Goal: Obtain resource: Obtain resource

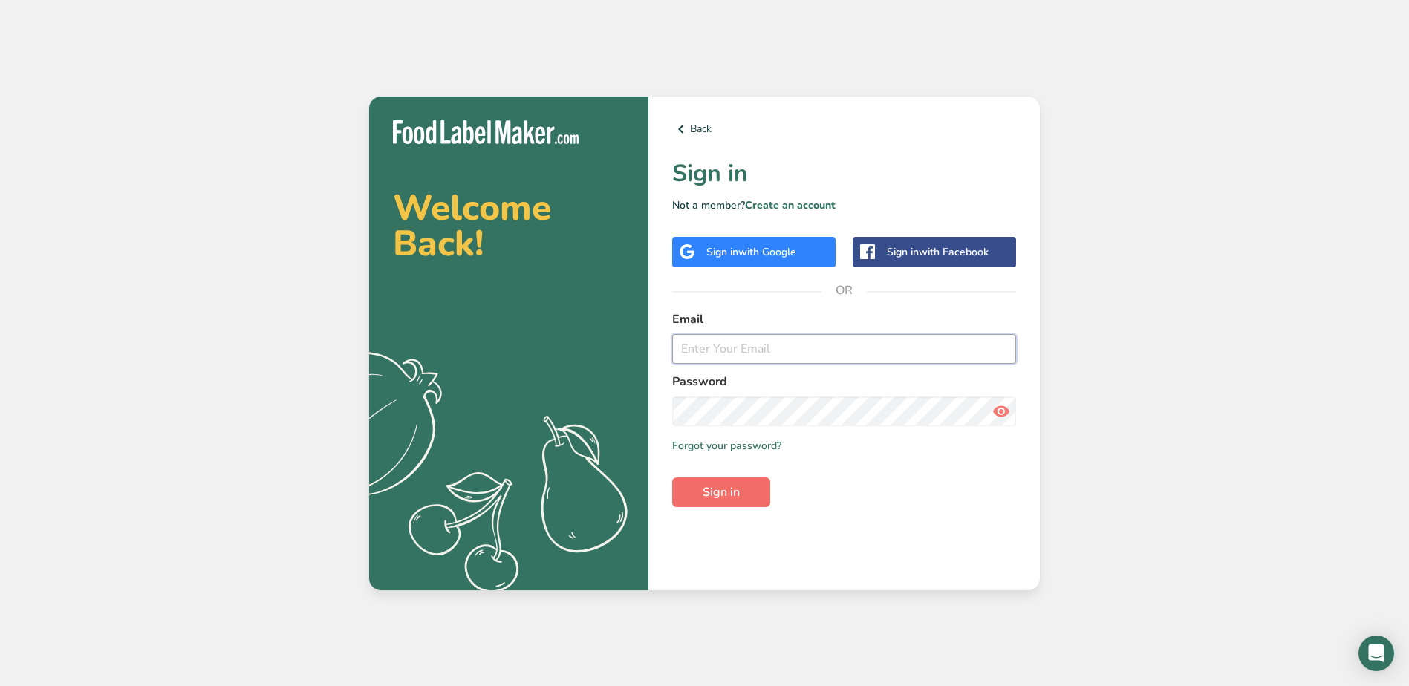
type input "[PERSON_NAME][EMAIL_ADDRESS][DOMAIN_NAME]"
click at [729, 489] on span "Sign in" at bounding box center [721, 493] width 37 height 18
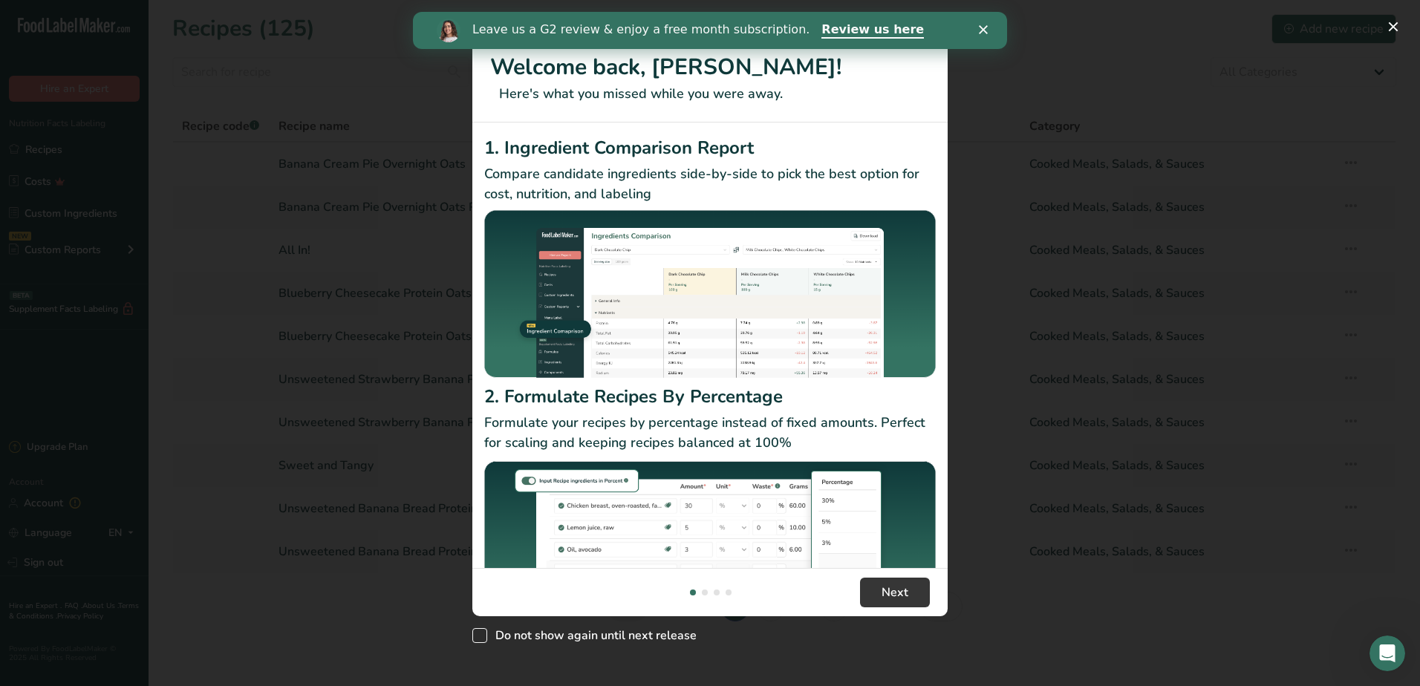
click at [478, 634] on span "New Features" at bounding box center [479, 636] width 15 height 15
click at [478, 634] on input "Do not show again until next release" at bounding box center [477, 636] width 10 height 10
checkbox input "true"
click at [982, 32] on polygon "Close" at bounding box center [983, 29] width 9 height 9
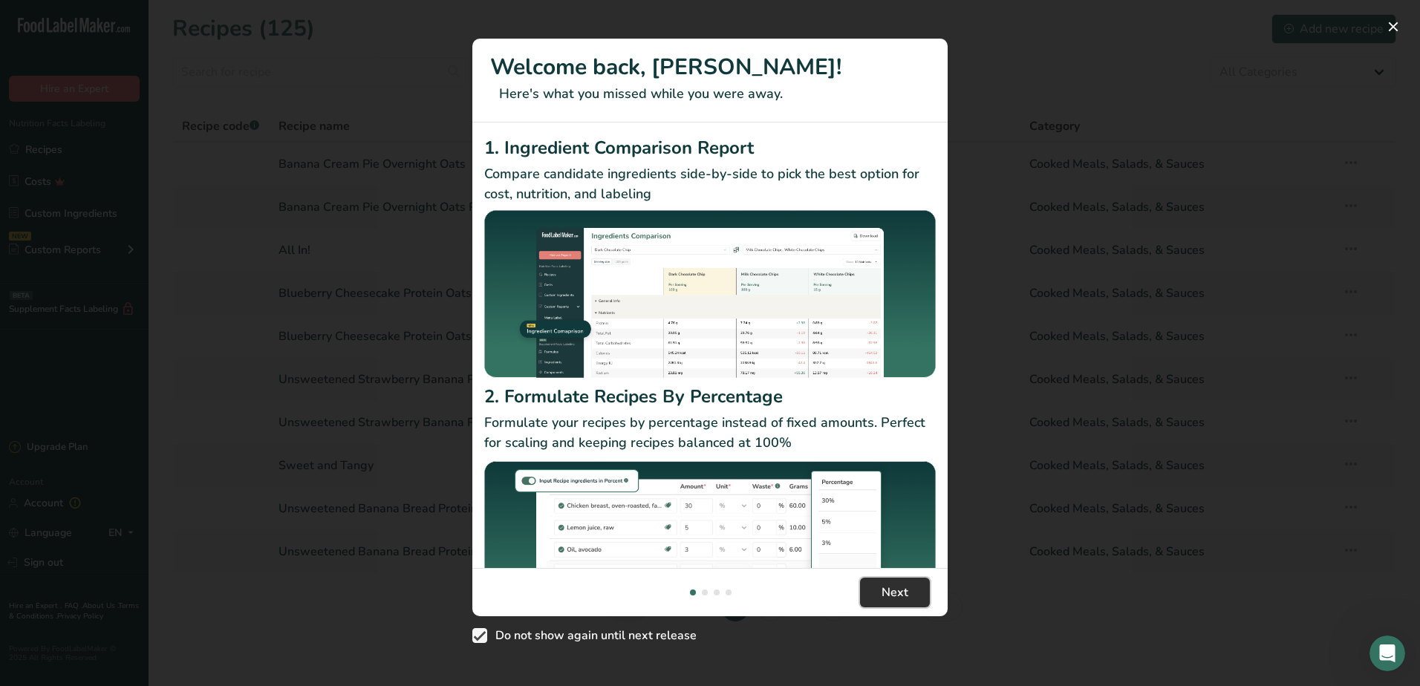
click at [894, 591] on span "Next" at bounding box center [895, 593] width 27 height 18
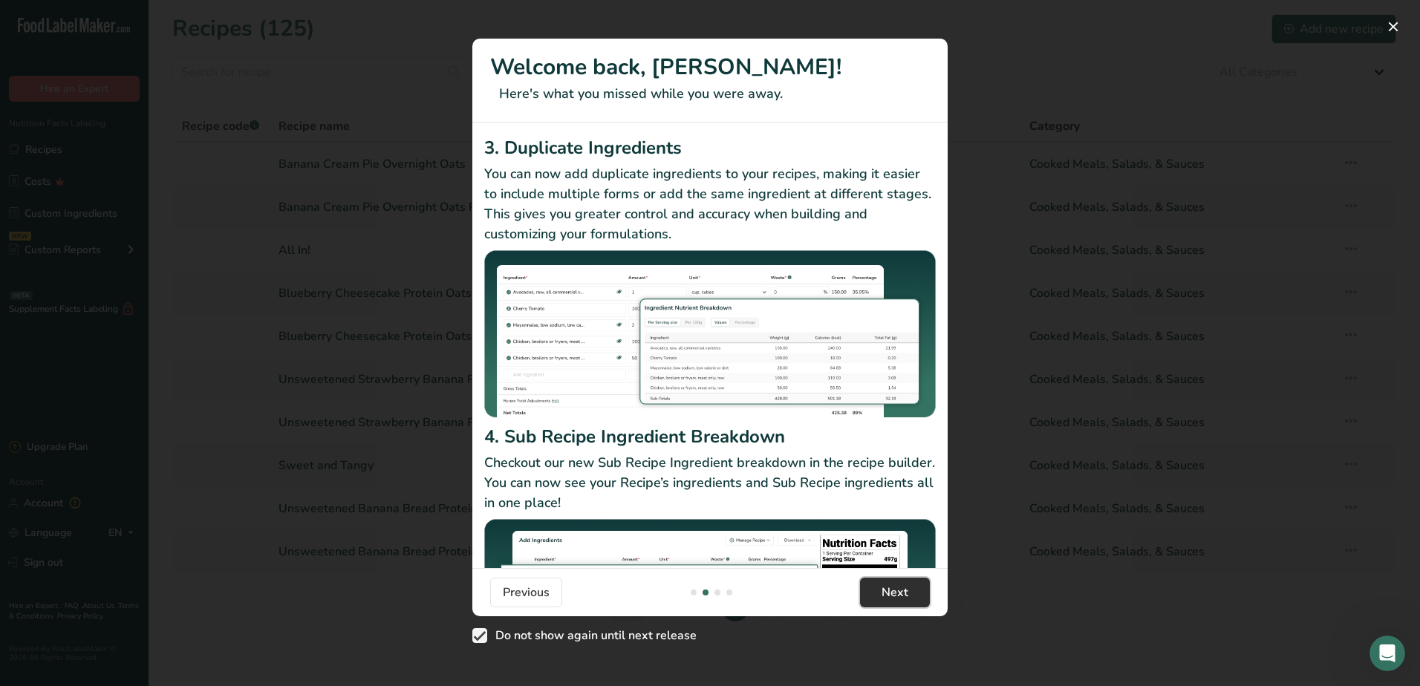
click at [894, 591] on span "Next" at bounding box center [895, 593] width 27 height 18
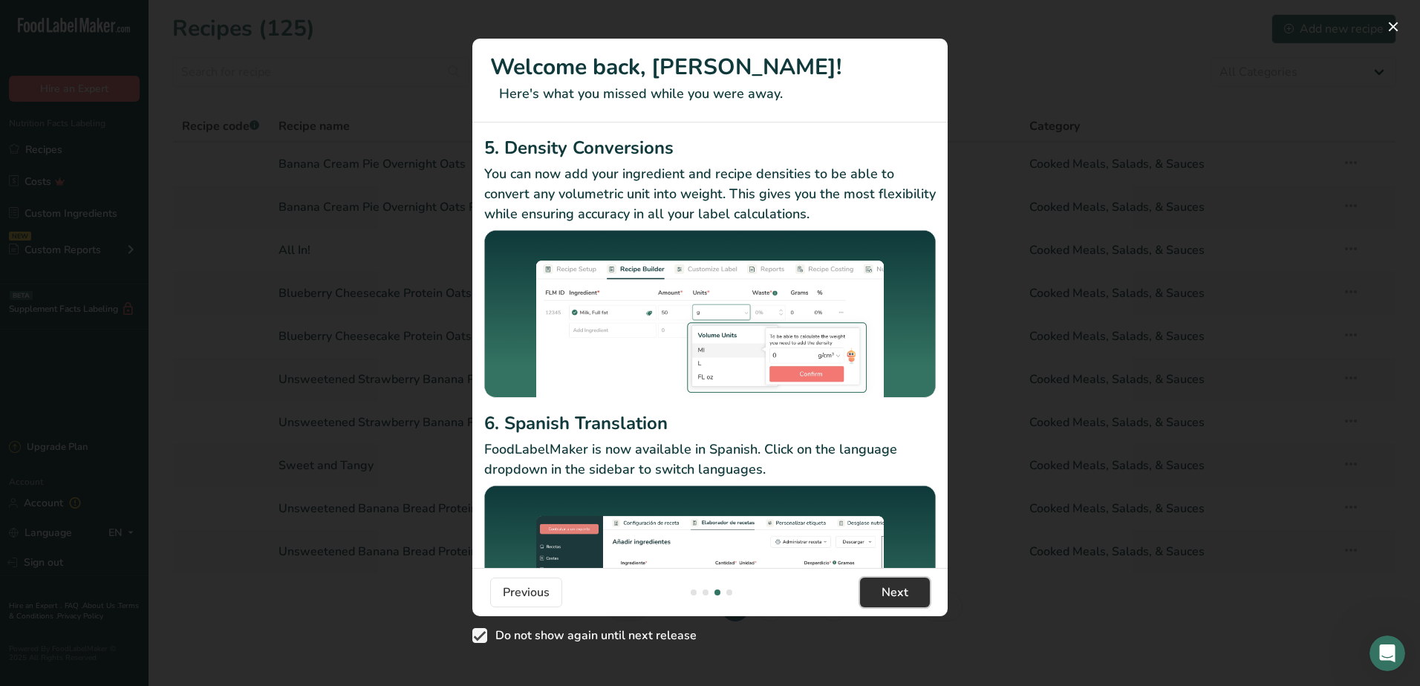
click at [894, 591] on span "Next" at bounding box center [895, 593] width 27 height 18
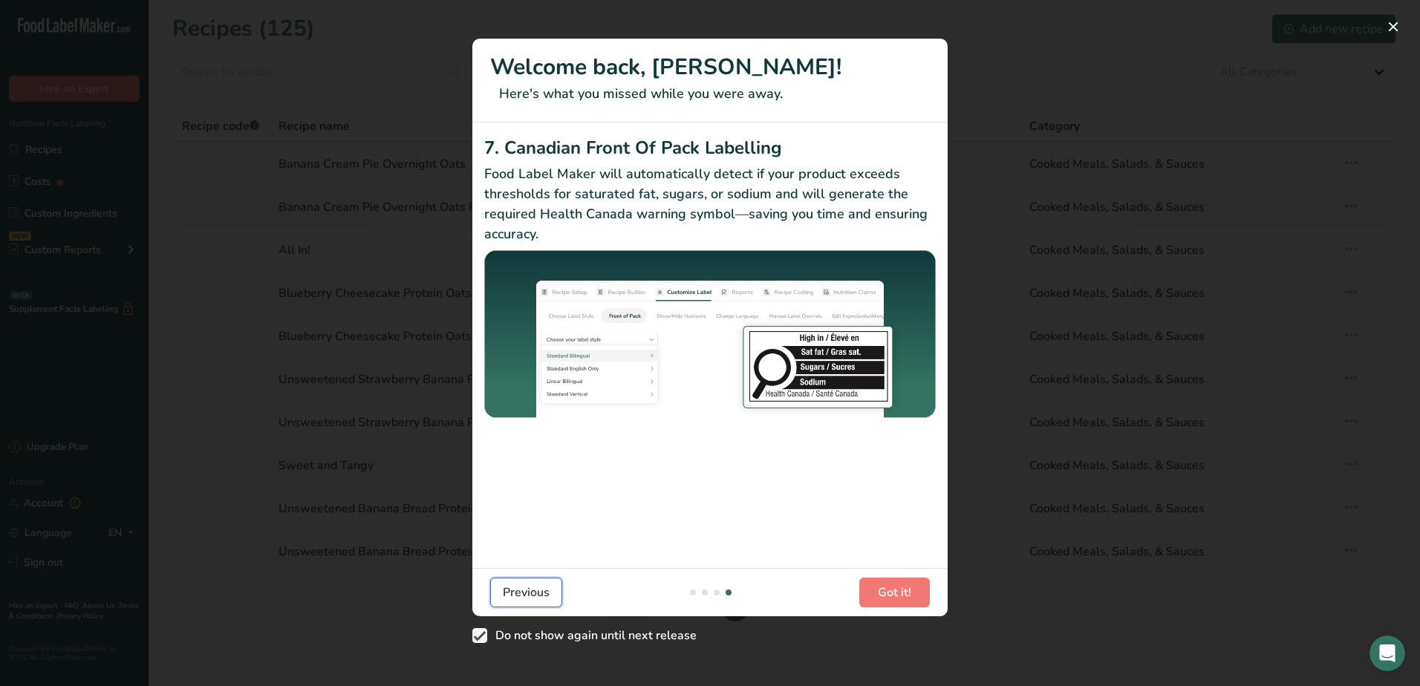
click at [514, 598] on span "Previous" at bounding box center [526, 593] width 47 height 18
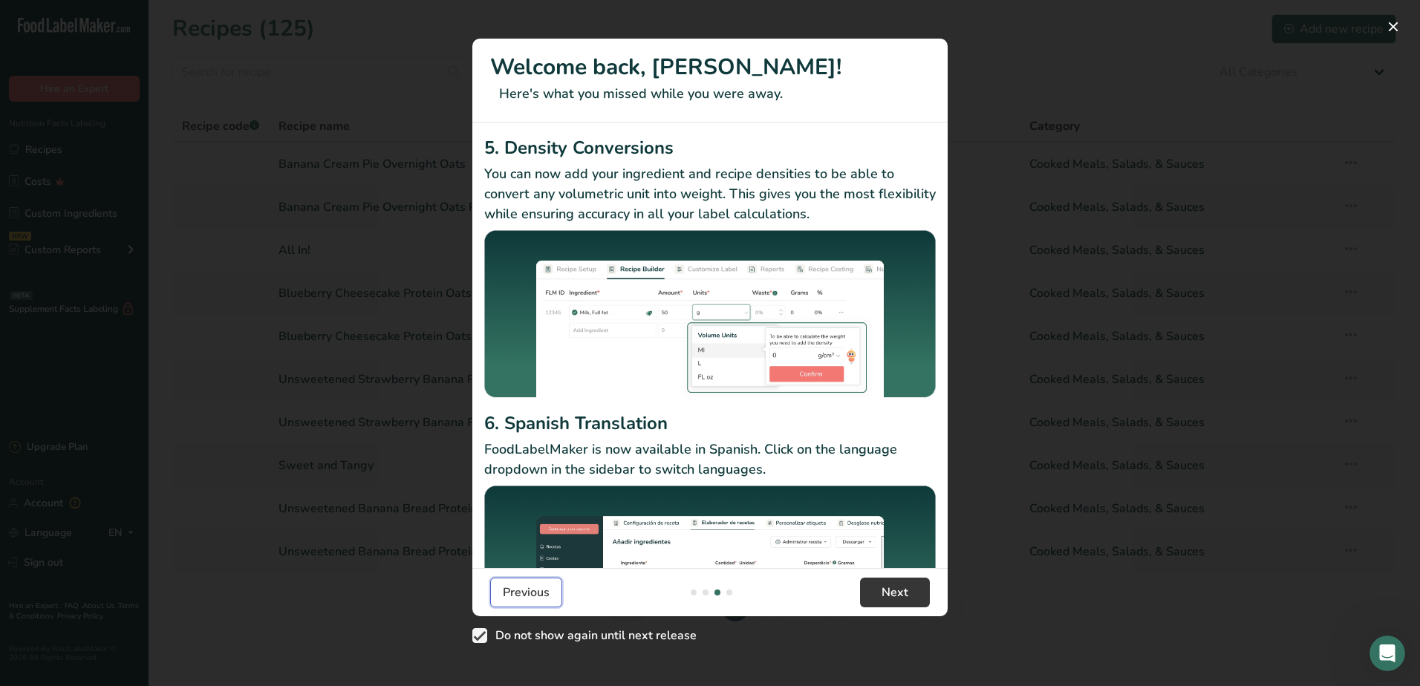
click at [514, 598] on span "Previous" at bounding box center [526, 593] width 47 height 18
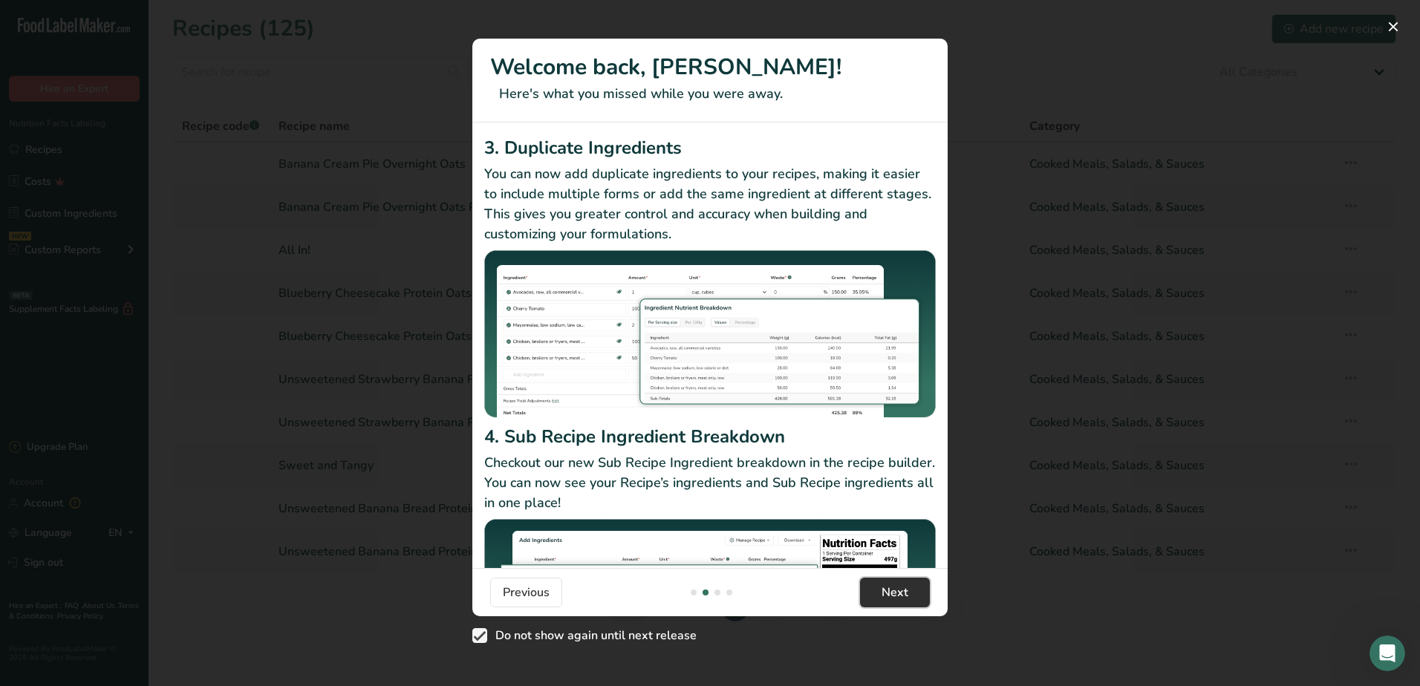
click at [885, 595] on span "Next" at bounding box center [895, 593] width 27 height 18
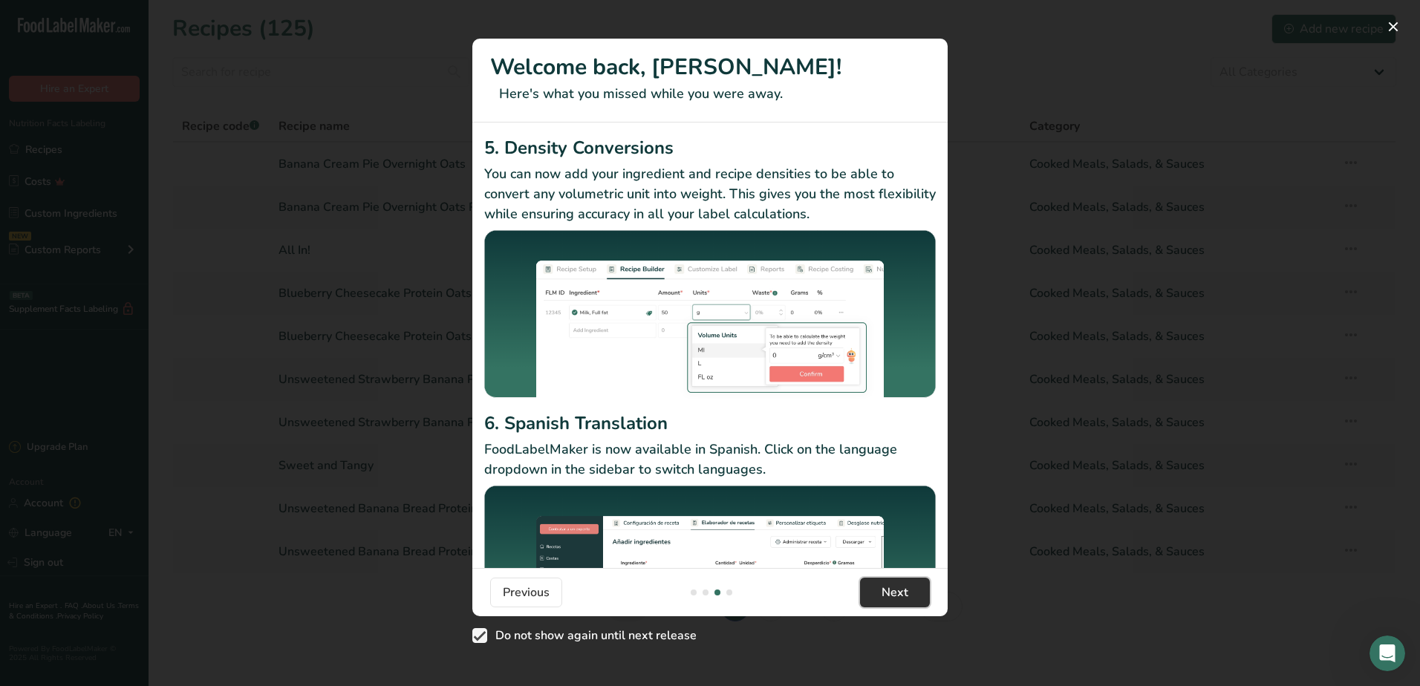
click at [885, 595] on span "Next" at bounding box center [895, 593] width 27 height 18
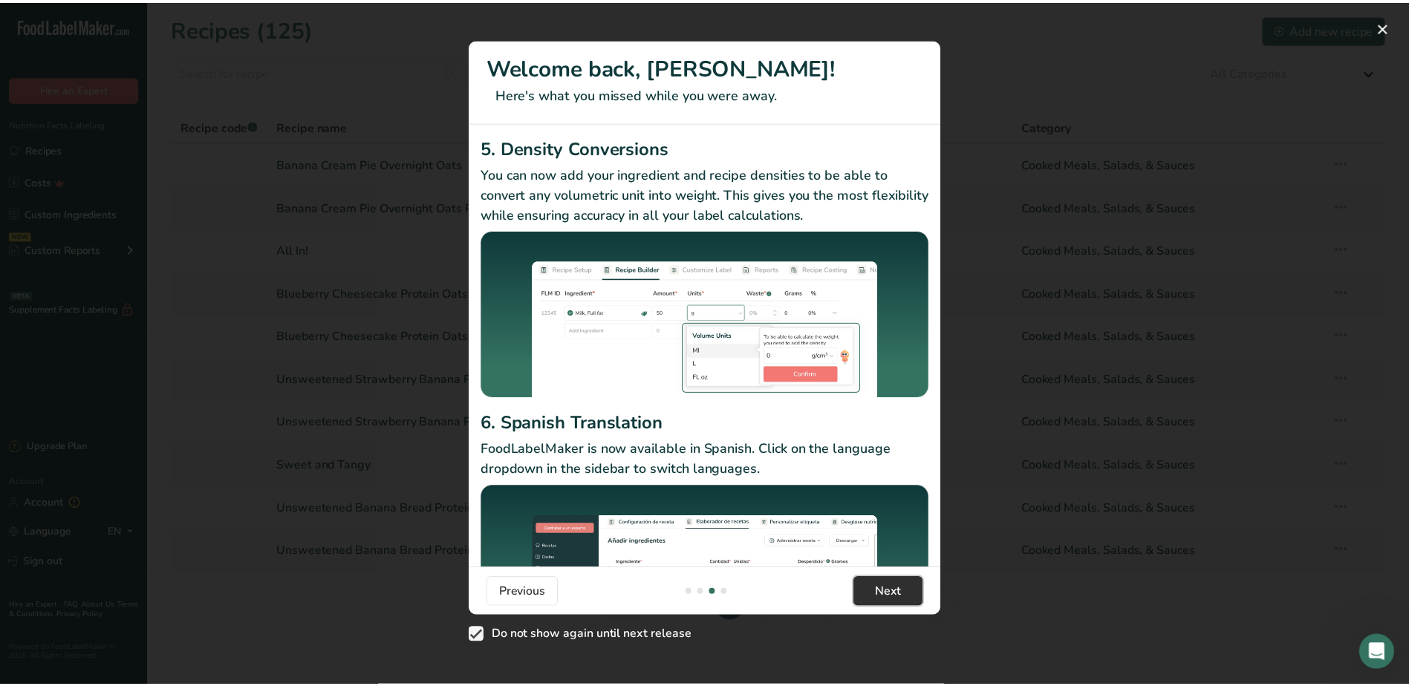
scroll to position [0, 1426]
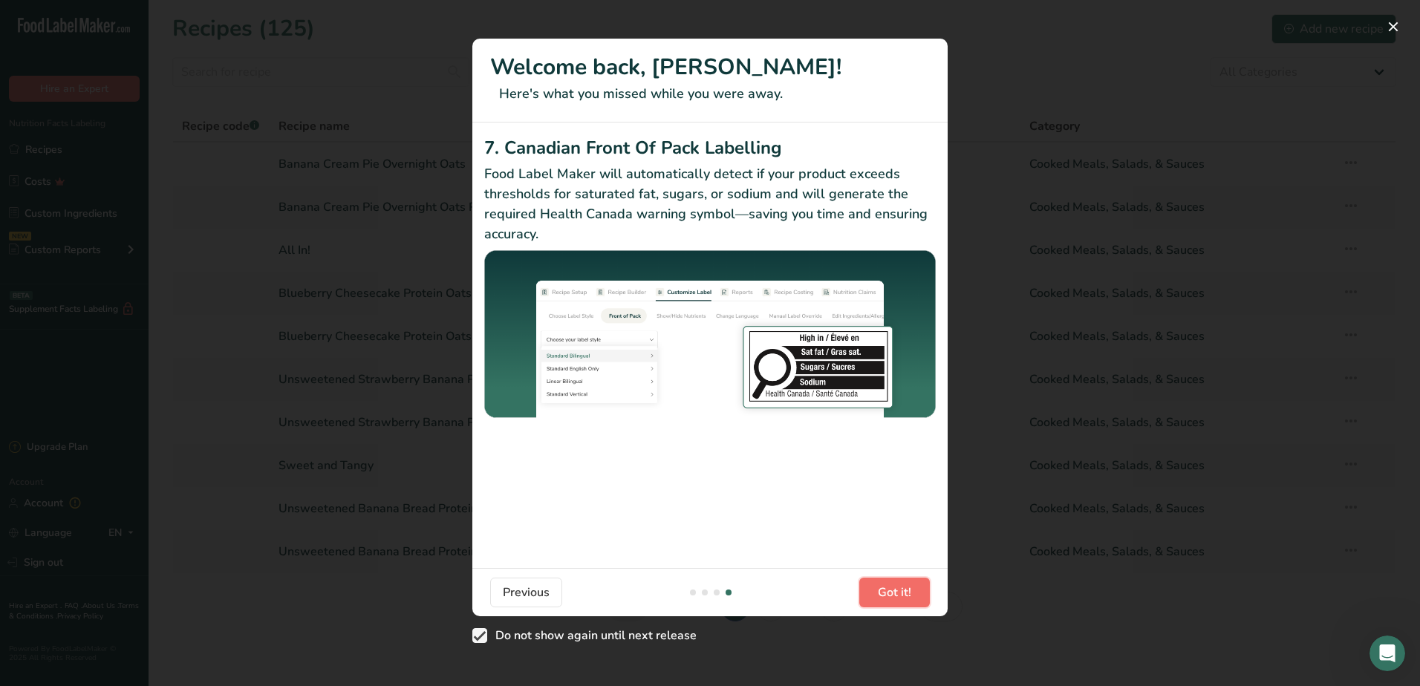
click at [885, 595] on span "Got it!" at bounding box center [894, 593] width 33 height 18
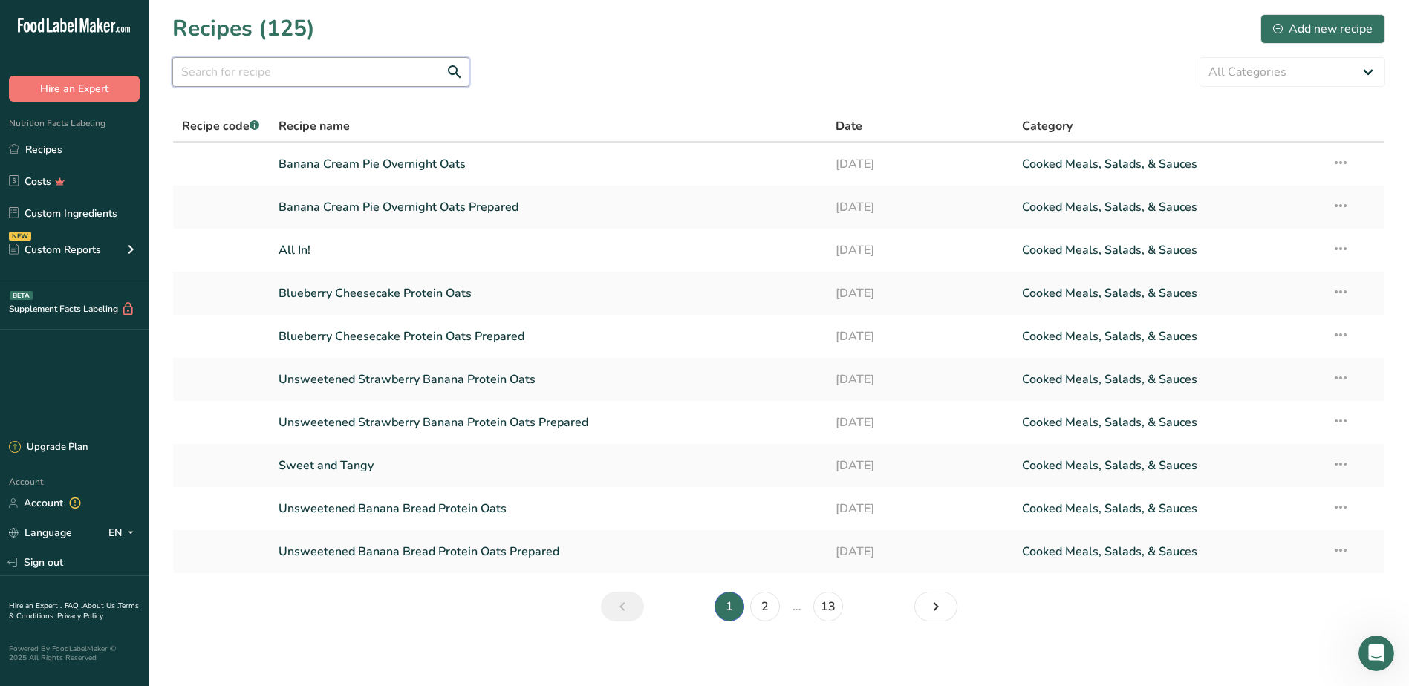
click at [313, 75] on input "text" at bounding box center [320, 72] width 297 height 30
type input "buckle"
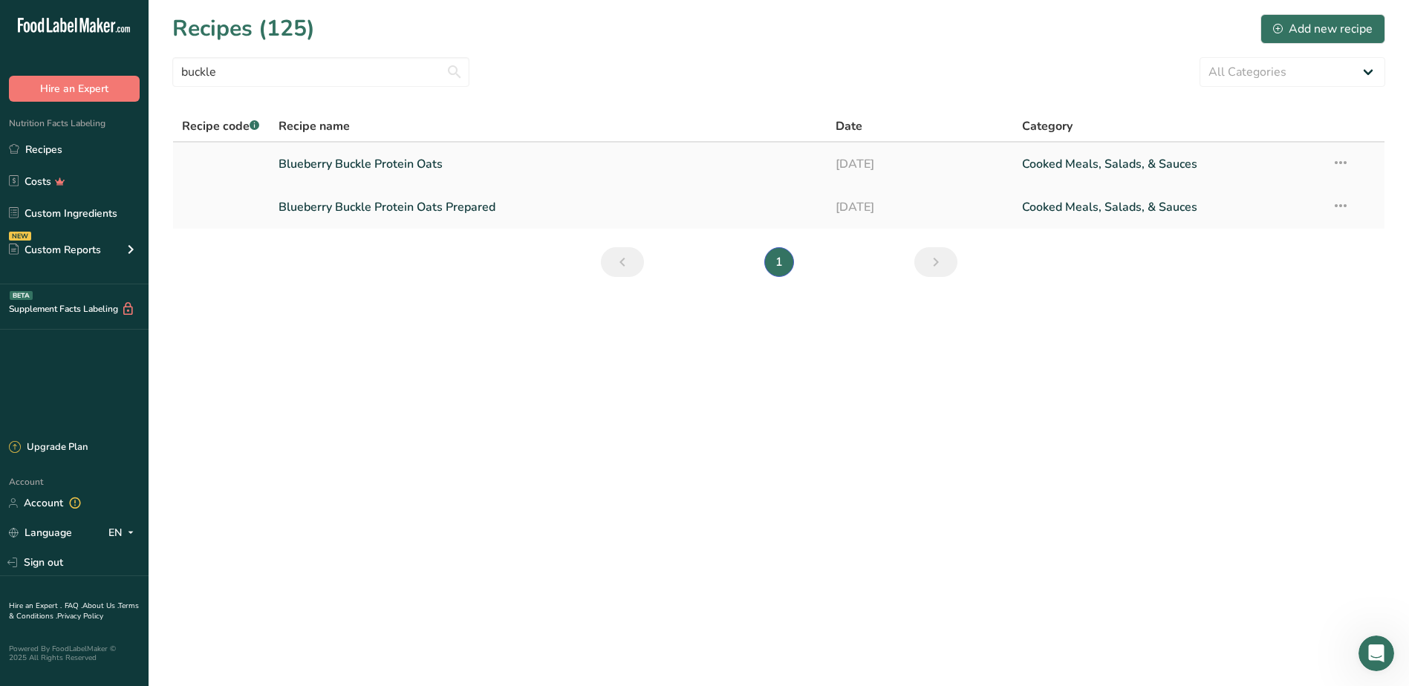
click at [385, 162] on link "Blueberry Buckle Protein Oats" at bounding box center [549, 164] width 540 height 31
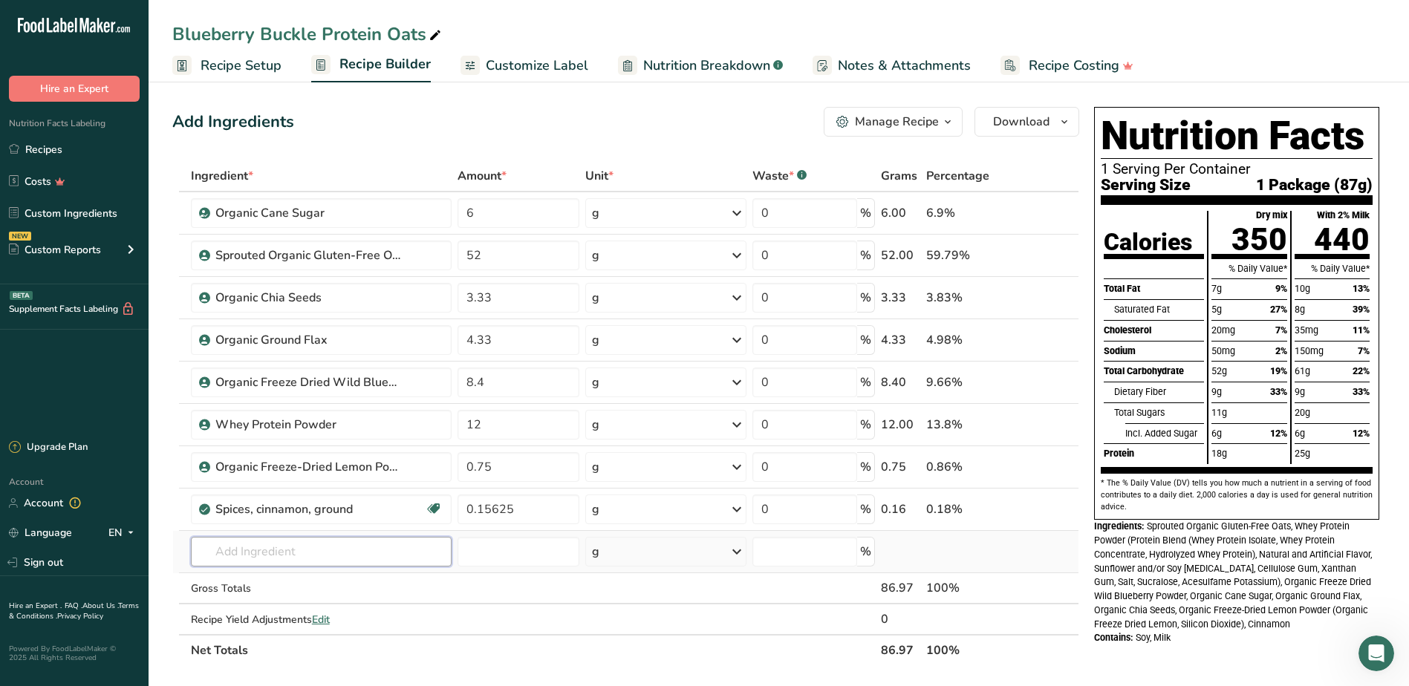
click at [278, 550] on input "text" at bounding box center [322, 552] width 262 height 30
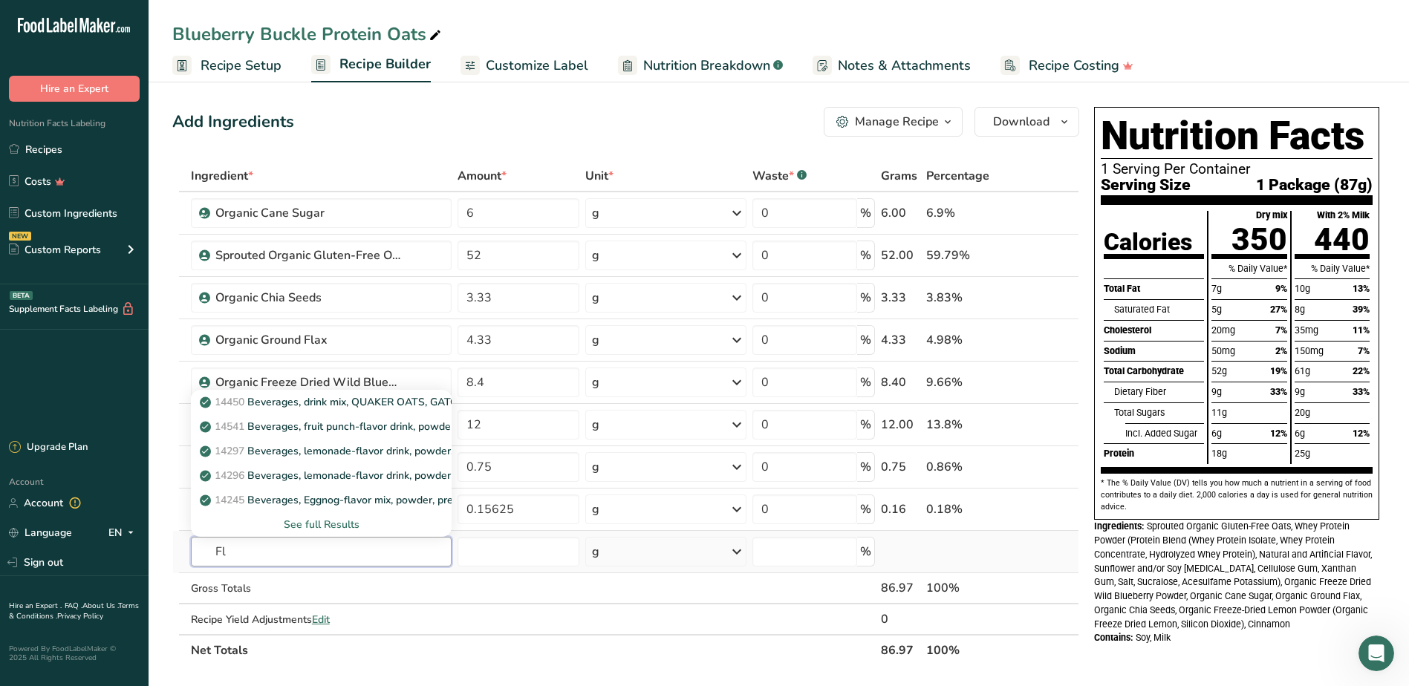
type input "F"
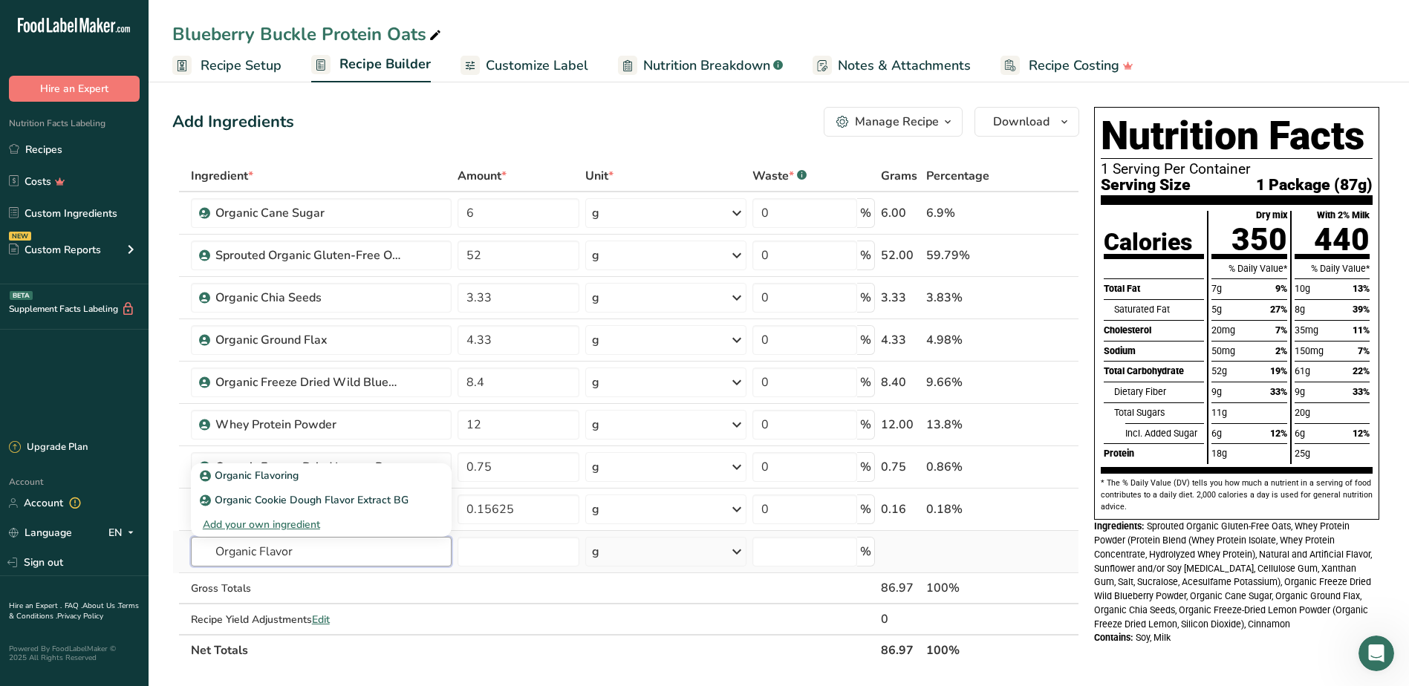
click at [303, 550] on input "Organic Flavor" at bounding box center [322, 552] width 262 height 30
drag, startPoint x: 303, startPoint y: 550, endPoint x: 71, endPoint y: 556, distance: 231.9
click at [71, 556] on div ".a-20{fill:#fff;} Hire an Expert Nutrition Facts Labeling Recipes Costs Custom …" at bounding box center [704, 608] width 1409 height 1216
click at [204, 557] on input "Organic Flavor" at bounding box center [322, 552] width 262 height 30
type input "r"
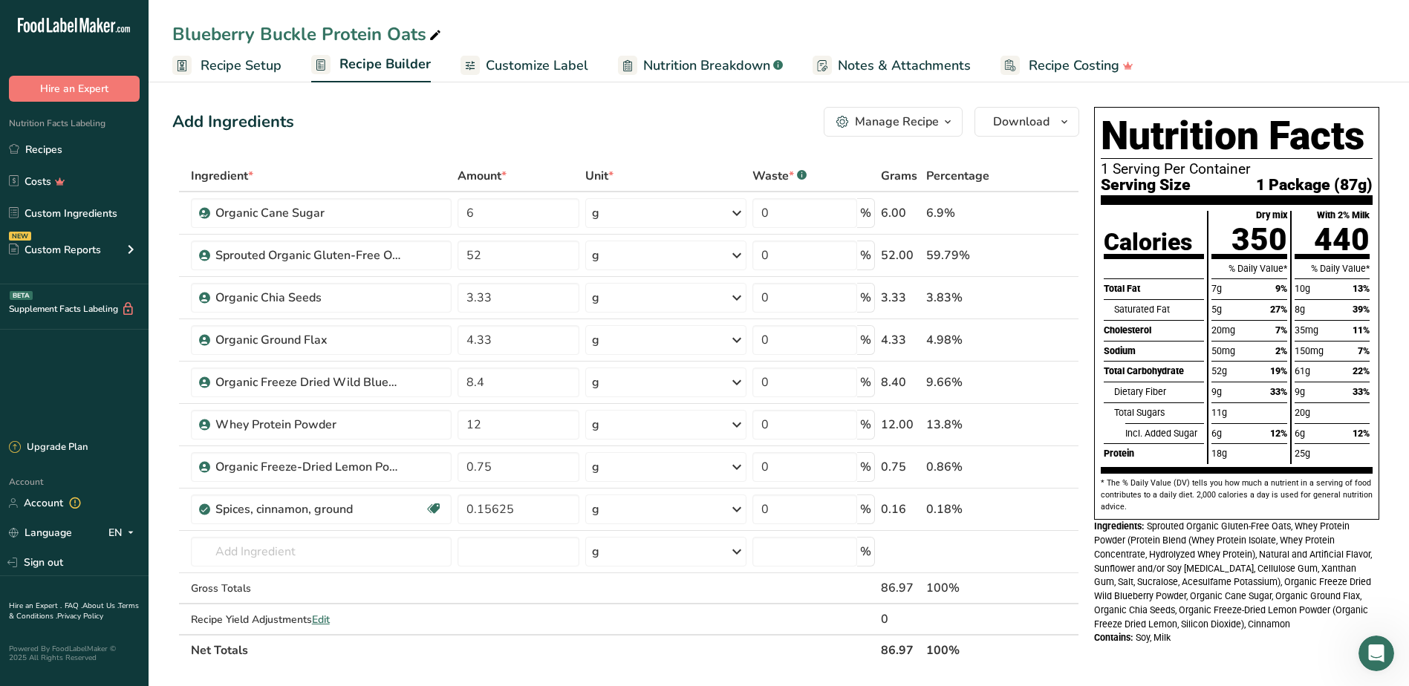
click at [462, 118] on div "Add Ingredients Manage Recipe Delete Recipe Duplicate Recipe Scale Recipe Save …" at bounding box center [625, 122] width 907 height 30
click at [31, 149] on link "Recipes" at bounding box center [74, 149] width 149 height 28
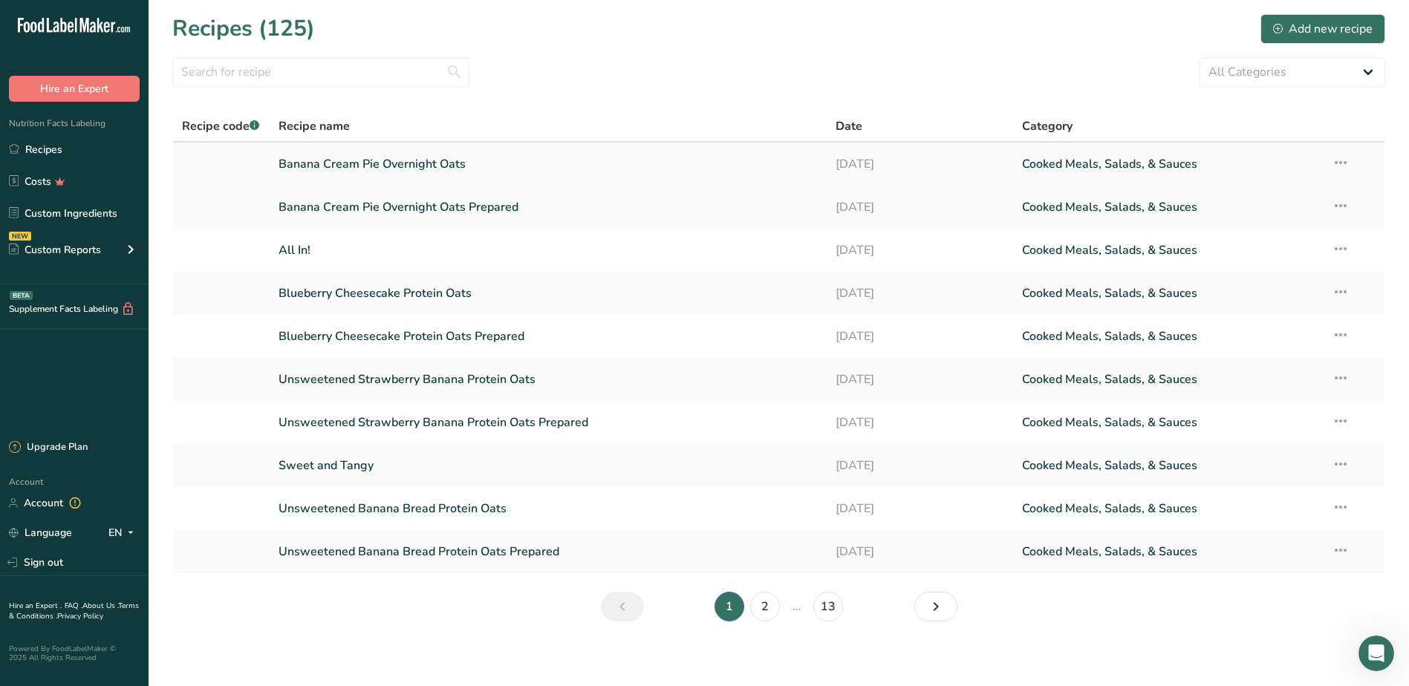
click at [374, 159] on link "Banana Cream Pie Overnight Oats" at bounding box center [549, 164] width 540 height 31
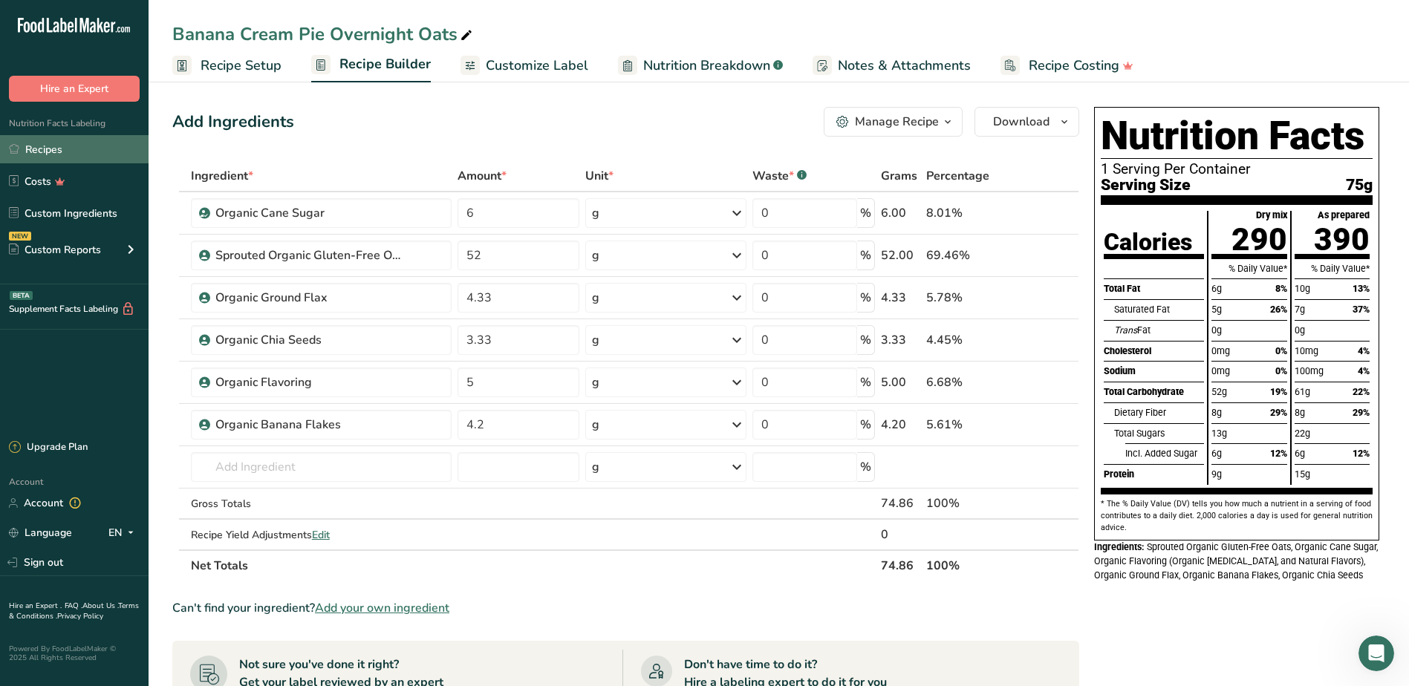
click at [45, 151] on link "Recipes" at bounding box center [74, 149] width 149 height 28
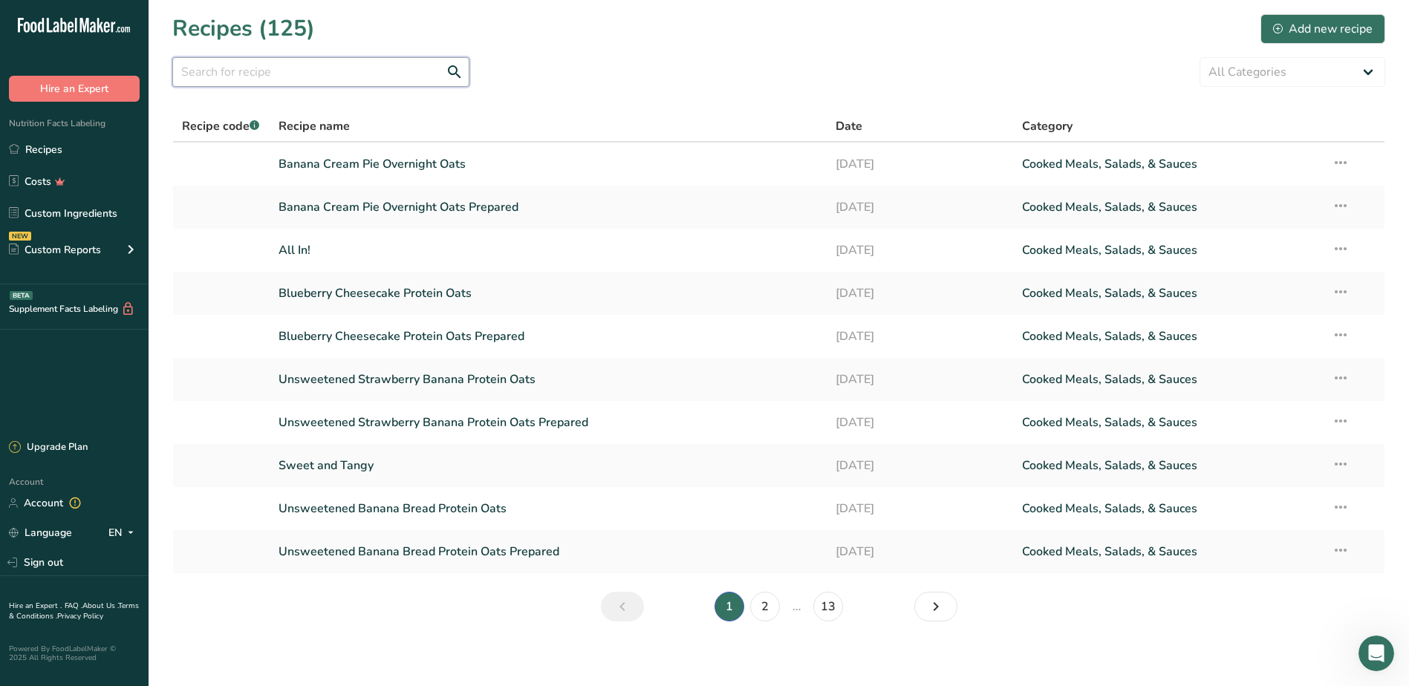
click at [271, 63] on input "text" at bounding box center [320, 72] width 297 height 30
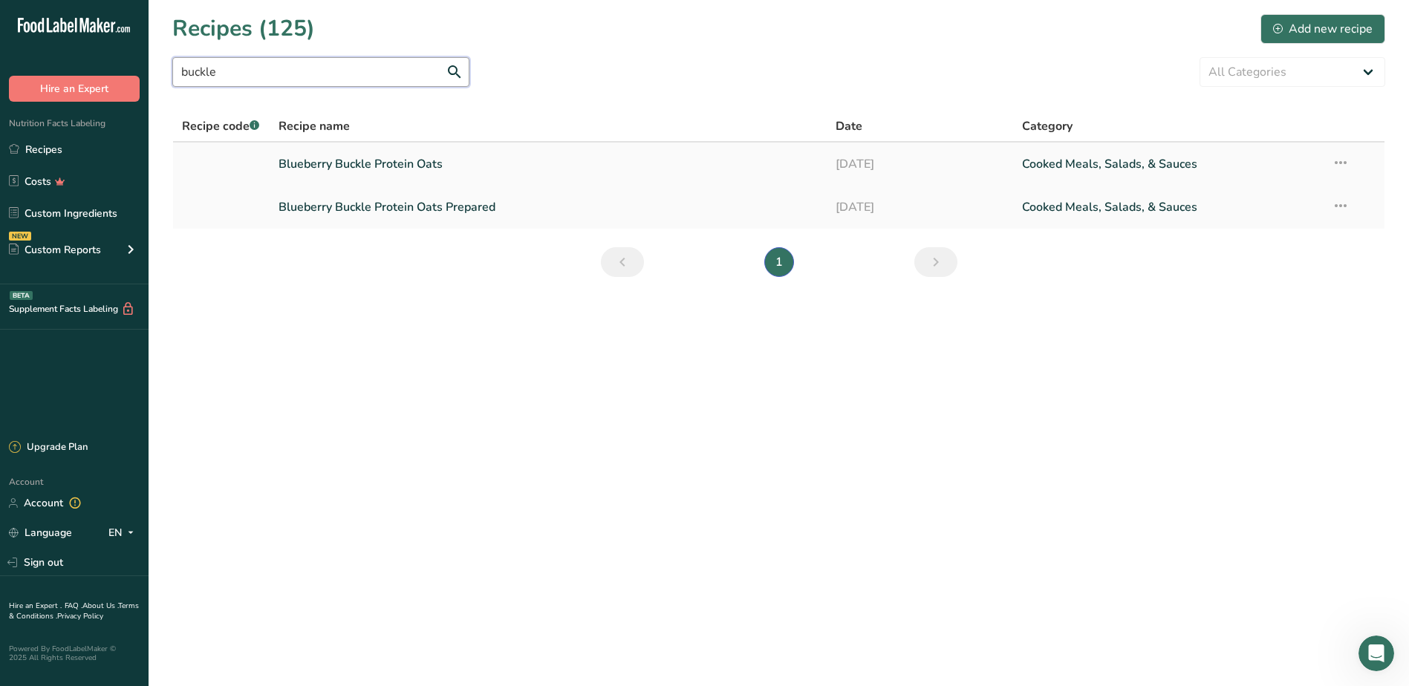
type input "buckle"
click at [412, 154] on link "Blueberry Buckle Protein Oats" at bounding box center [549, 164] width 540 height 31
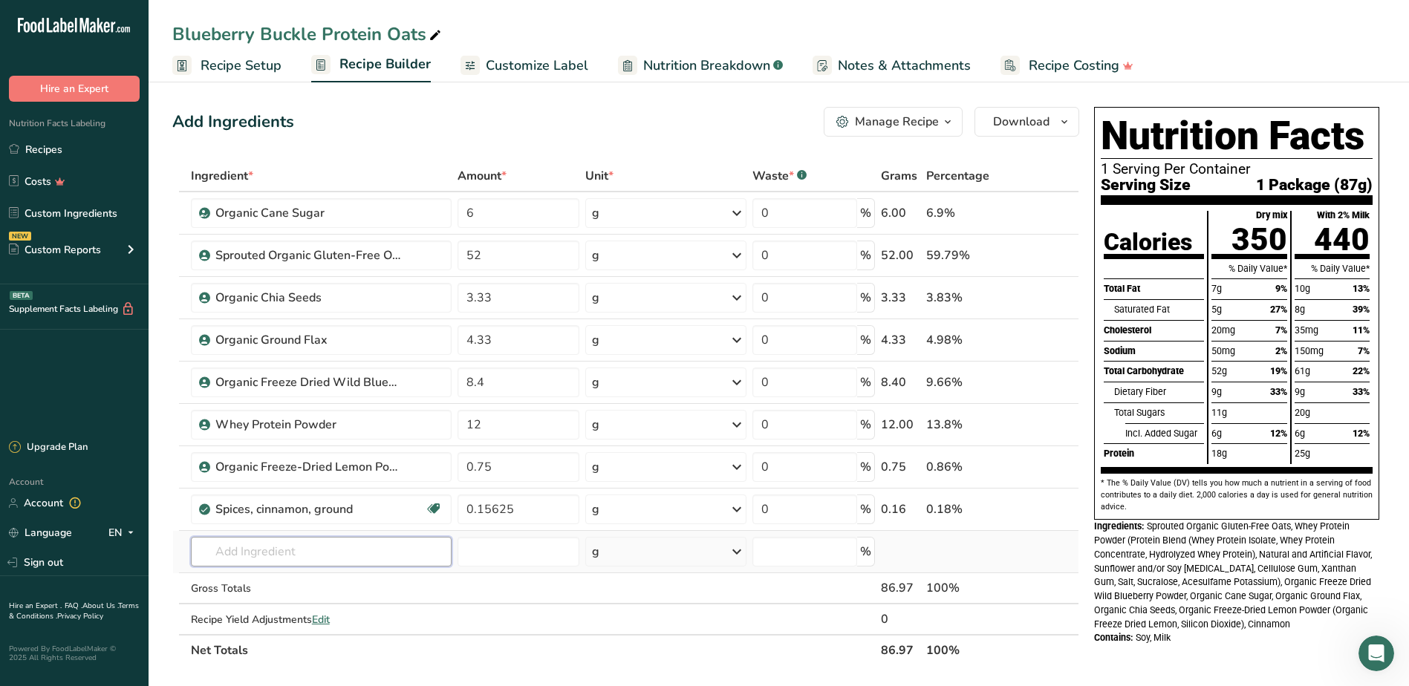
click at [271, 554] on input "text" at bounding box center [322, 552] width 262 height 30
type input "Organic Flavoring"
click at [270, 499] on p "Organic Flavoring" at bounding box center [251, 501] width 96 height 16
type input "Organic Flavoring"
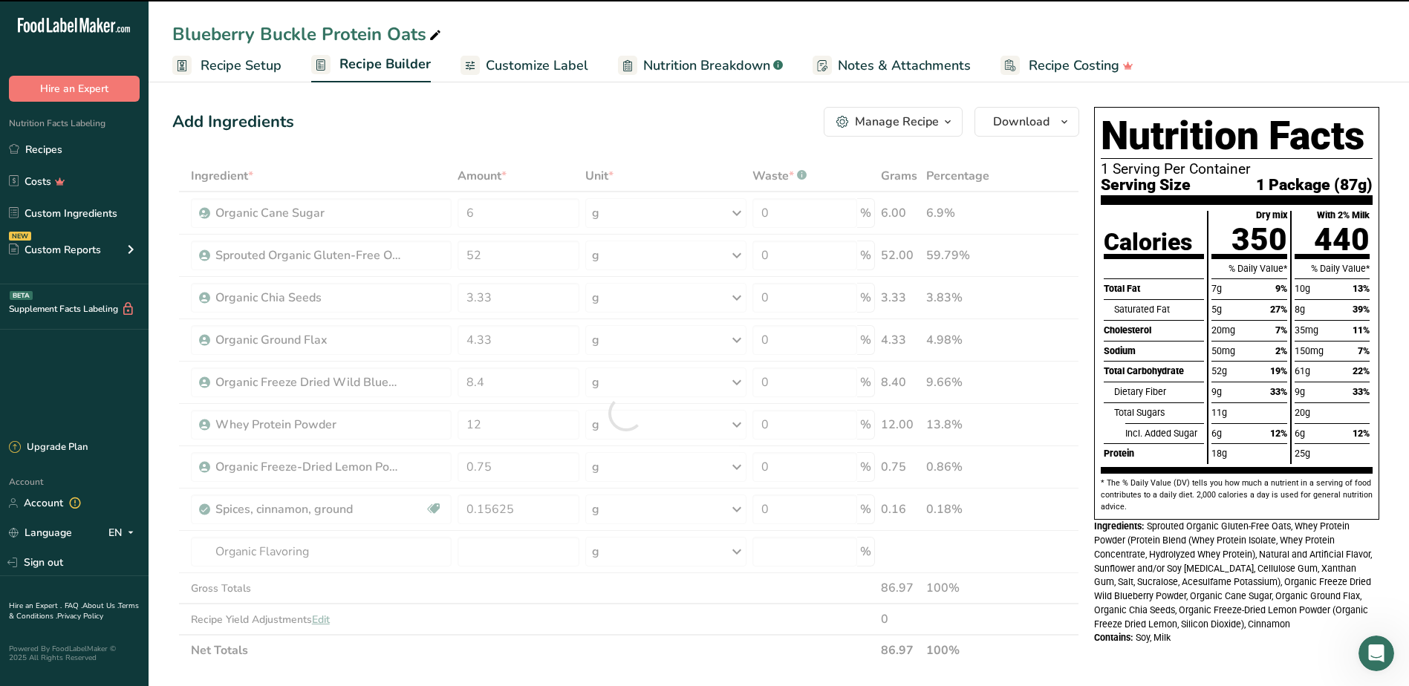
type input "0"
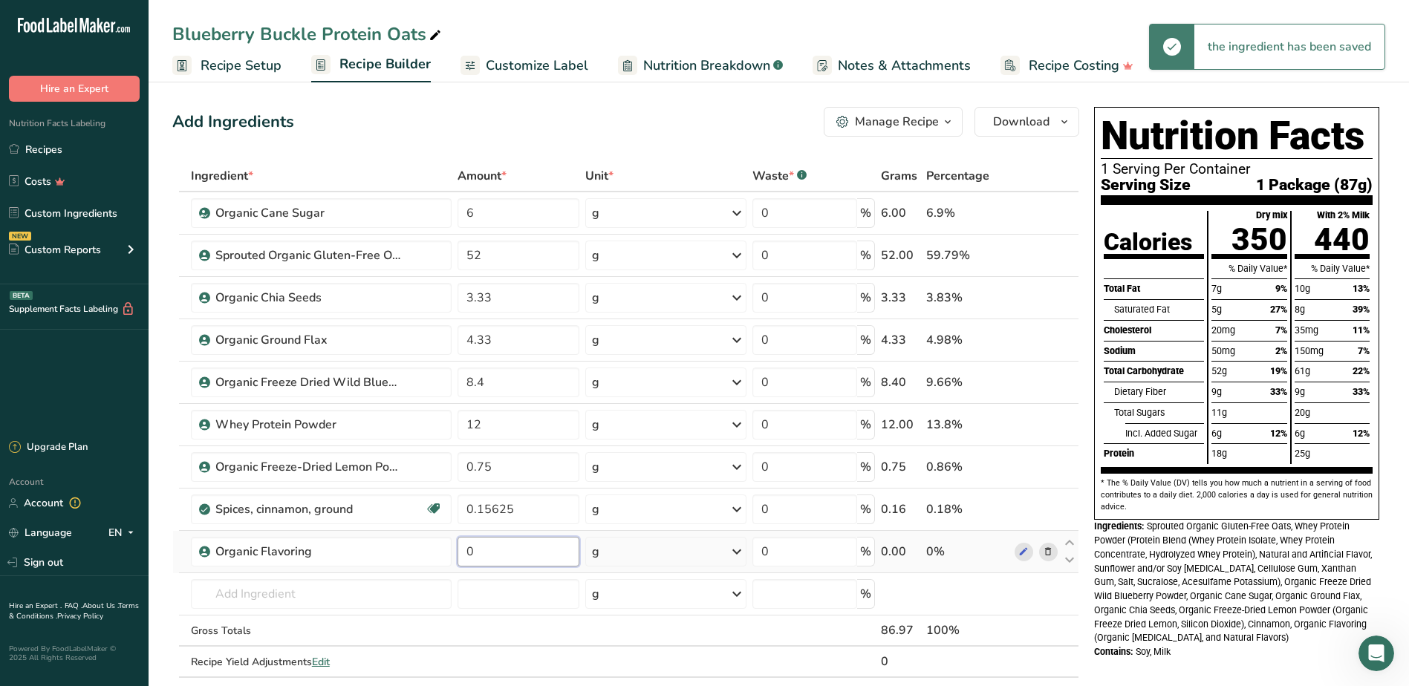
click at [484, 553] on input "0" at bounding box center [519, 552] width 122 height 30
drag, startPoint x: 484, startPoint y: 551, endPoint x: 430, endPoint y: 537, distance: 55.1
click at [430, 537] on tr "Organic Flavoring 0 g Weight Units g kg mg See more Volume Units l Volume units…" at bounding box center [626, 552] width 906 height 42
type input "0.25"
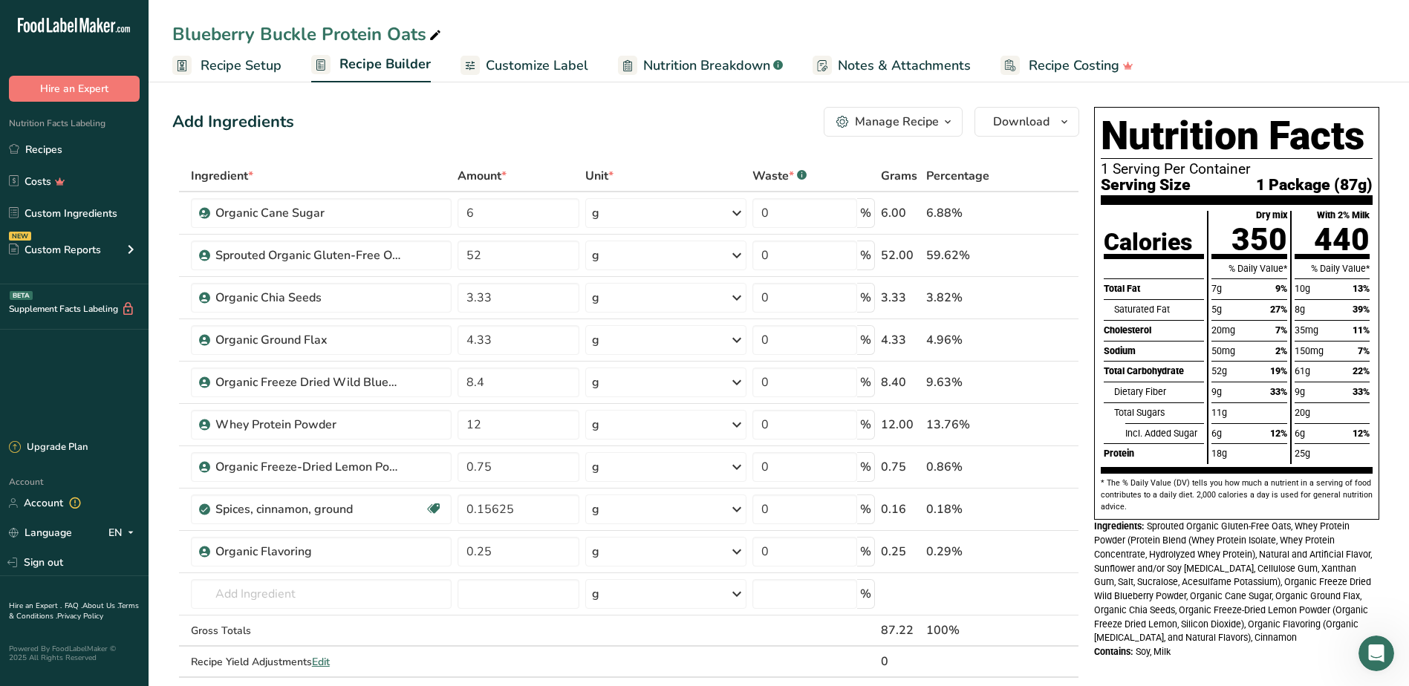
click at [536, 72] on span "Customize Label" at bounding box center [537, 66] width 103 height 20
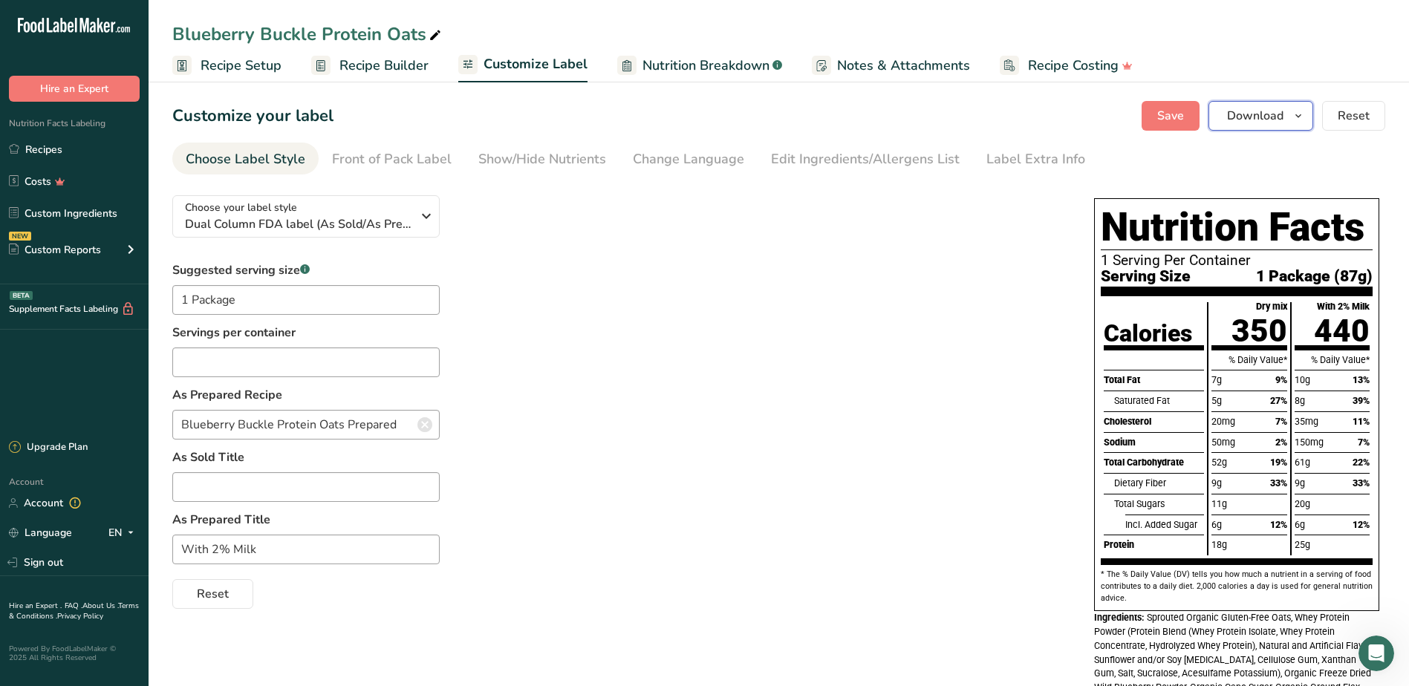
click at [1291, 106] on button "Download" at bounding box center [1261, 116] width 105 height 30
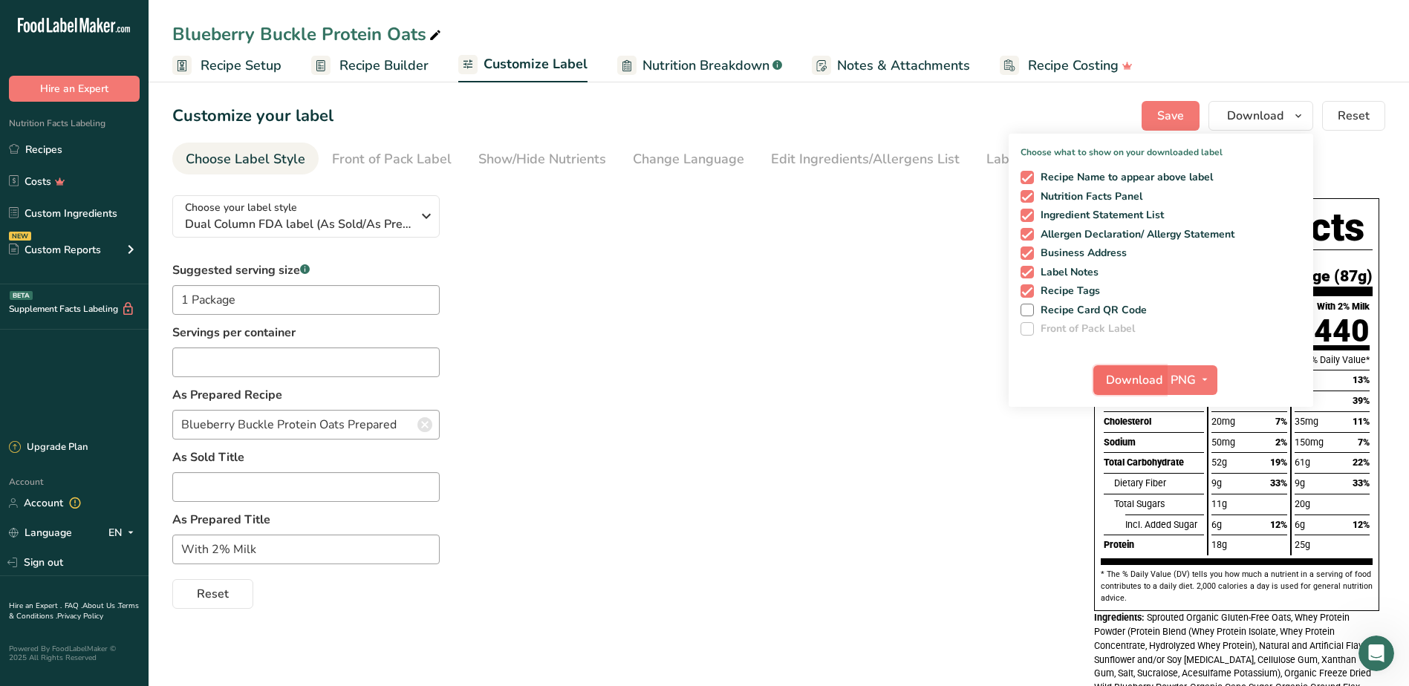
click at [1135, 386] on span "Download" at bounding box center [1134, 380] width 56 height 18
